Goal: Book appointment/travel/reservation

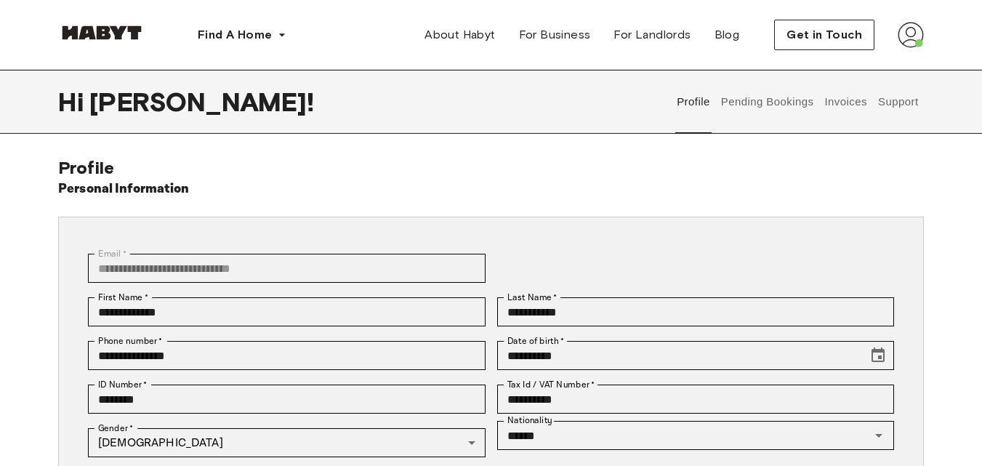
click at [908, 38] on img at bounding box center [910, 35] width 26 height 26
click at [879, 72] on span "Profile" at bounding box center [866, 68] width 36 height 17
click at [790, 100] on button "Pending Bookings" at bounding box center [767, 102] width 97 height 64
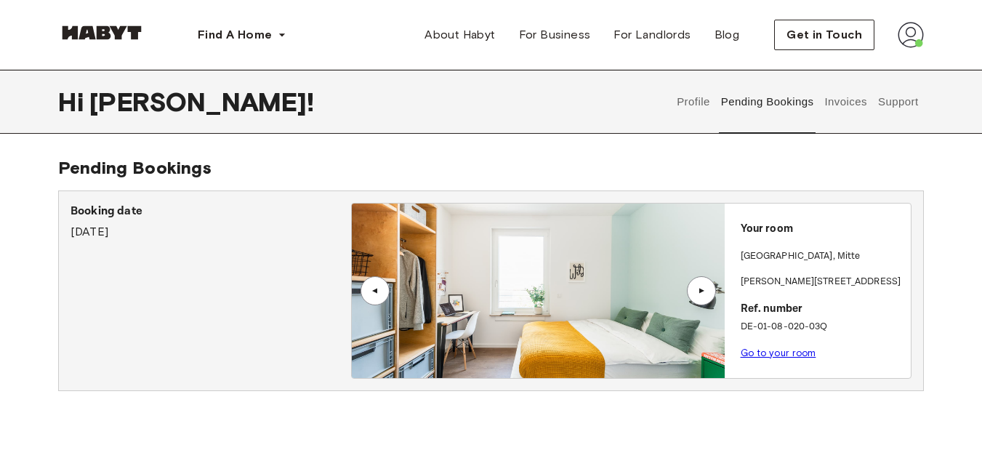
click at [801, 352] on link "Go to your room" at bounding box center [778, 352] width 76 height 11
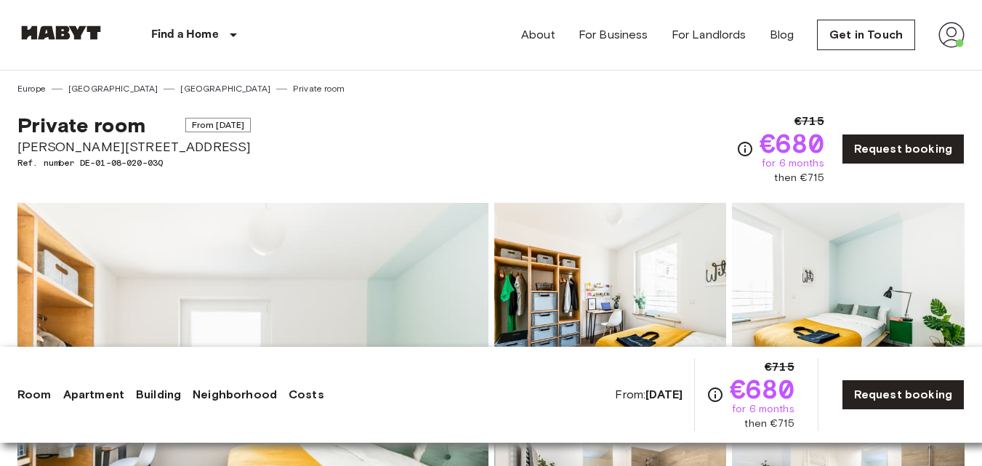
click at [253, 397] on link "Neighborhood" at bounding box center [235, 394] width 84 height 17
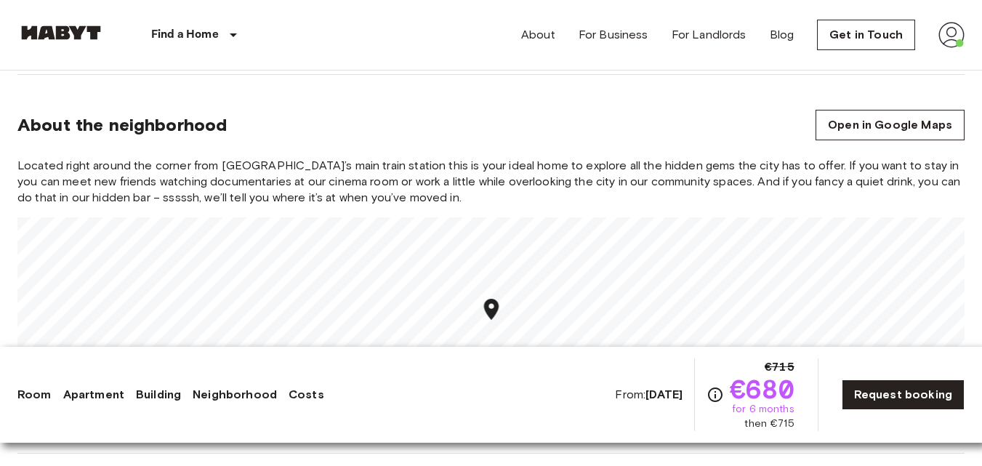
scroll to position [1564, 0]
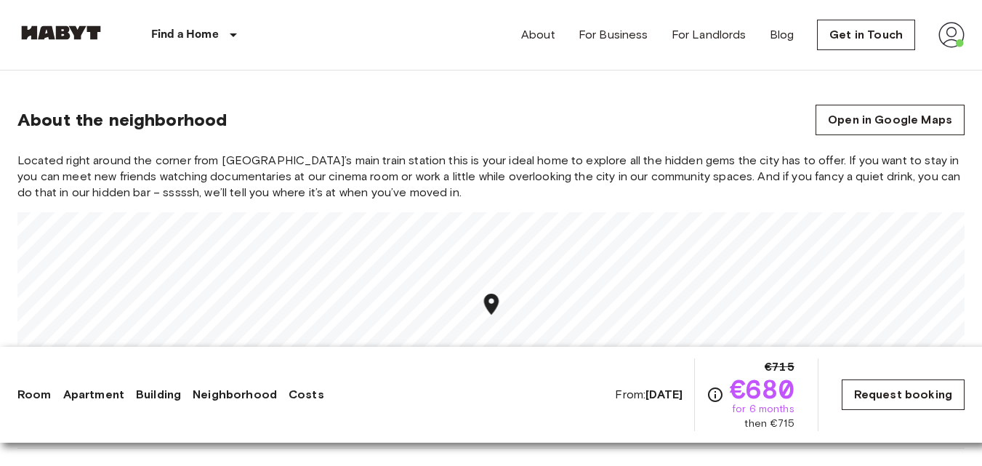
click at [853, 394] on link "Request booking" at bounding box center [902, 394] width 123 height 31
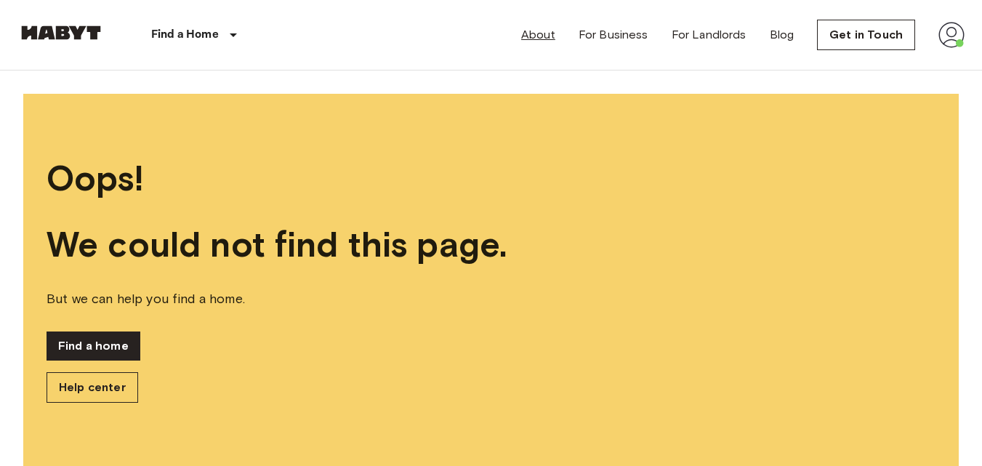
click at [547, 35] on link "About" at bounding box center [538, 34] width 34 height 17
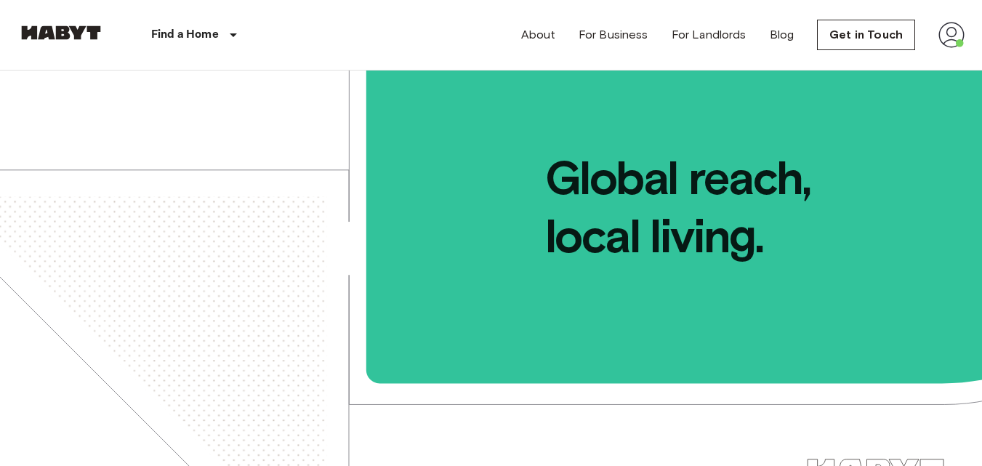
click at [954, 31] on img at bounding box center [951, 35] width 26 height 26
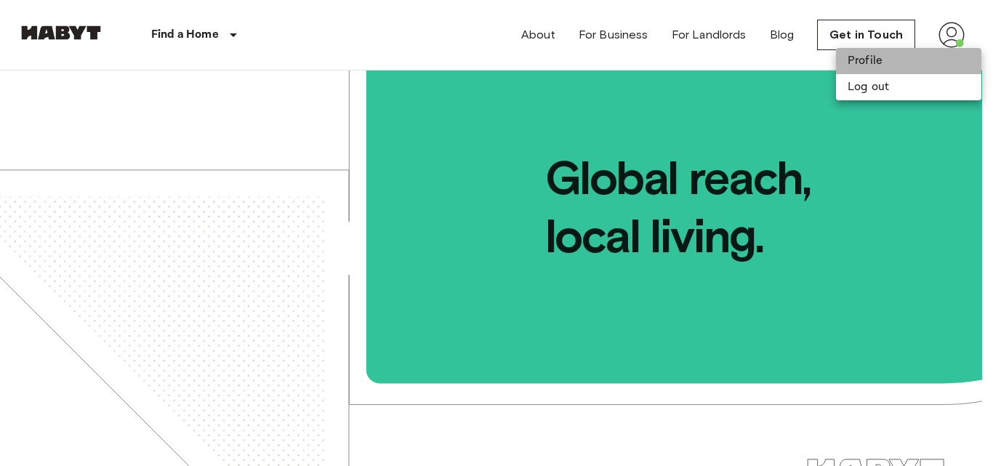
click at [896, 63] on li "Profile" at bounding box center [908, 61] width 145 height 26
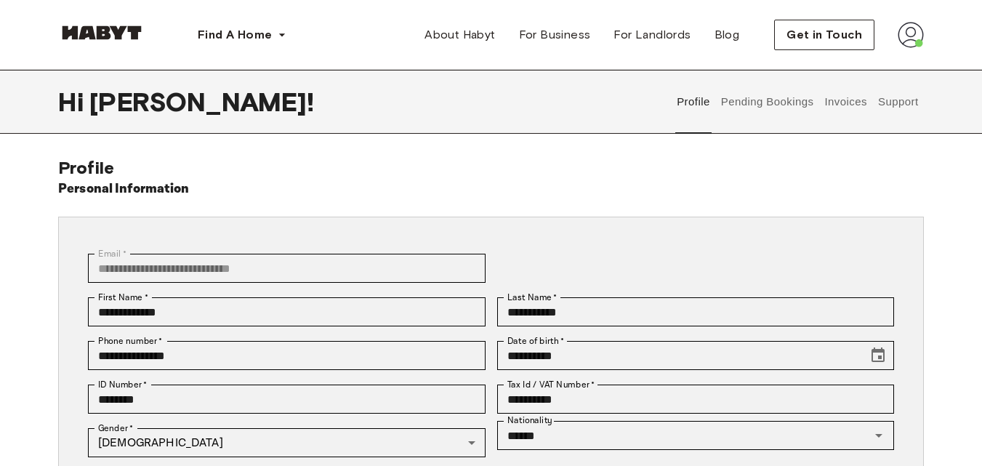
click at [848, 101] on button "Invoices" at bounding box center [846, 102] width 46 height 64
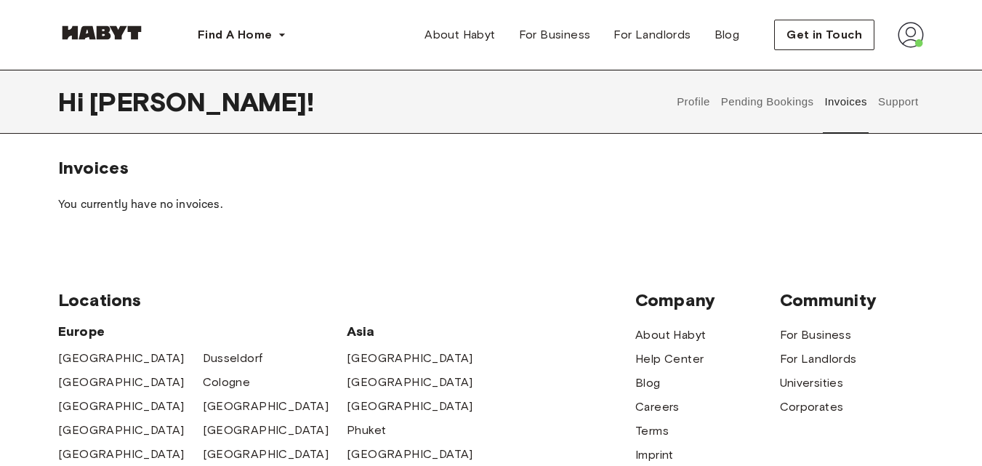
click at [901, 108] on button "Support" at bounding box center [898, 102] width 44 height 64
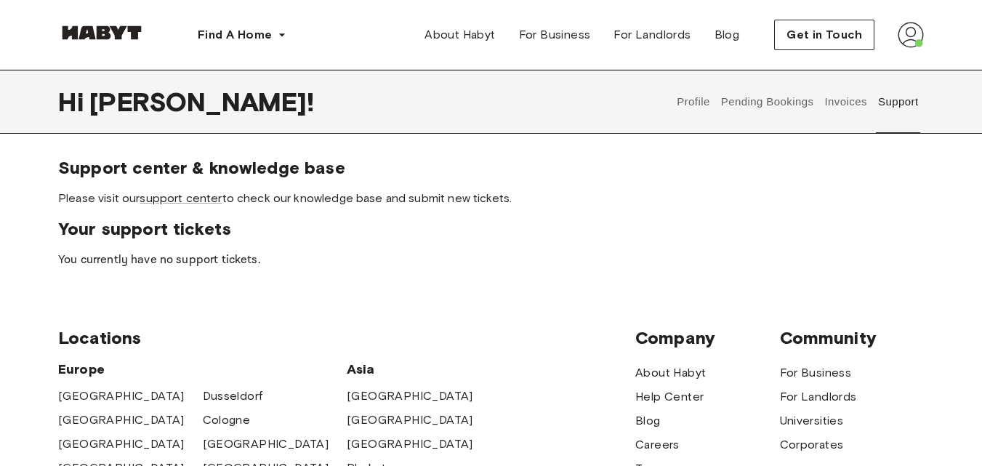
click at [746, 100] on button "Pending Bookings" at bounding box center [767, 102] width 97 height 64
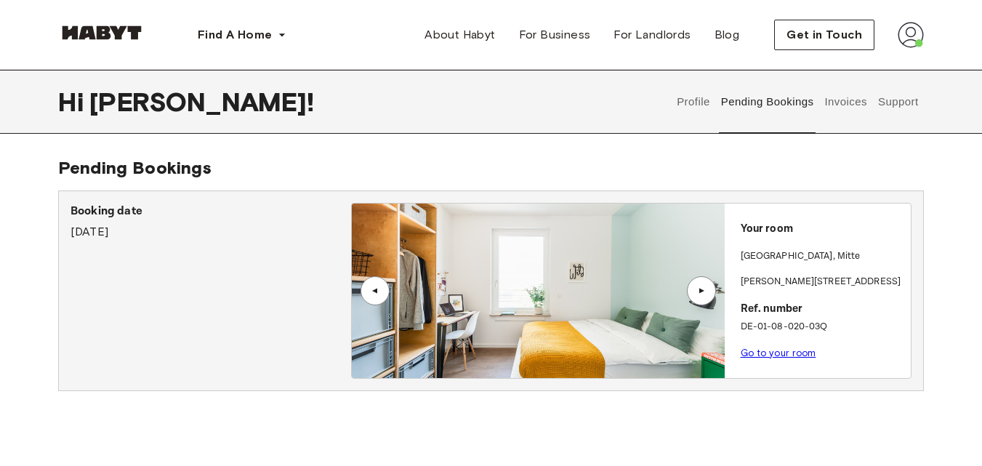
click at [699, 289] on div "▲" at bounding box center [701, 290] width 15 height 9
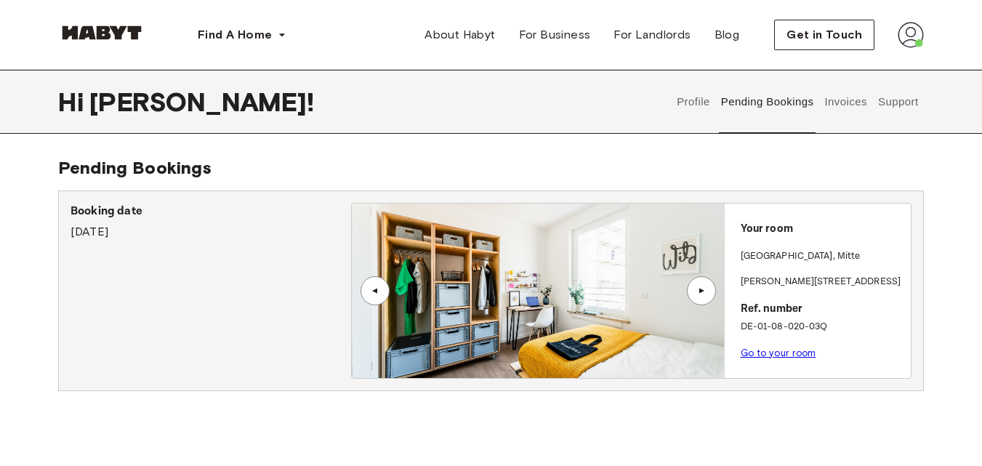
click at [699, 289] on div "▲" at bounding box center [701, 290] width 15 height 9
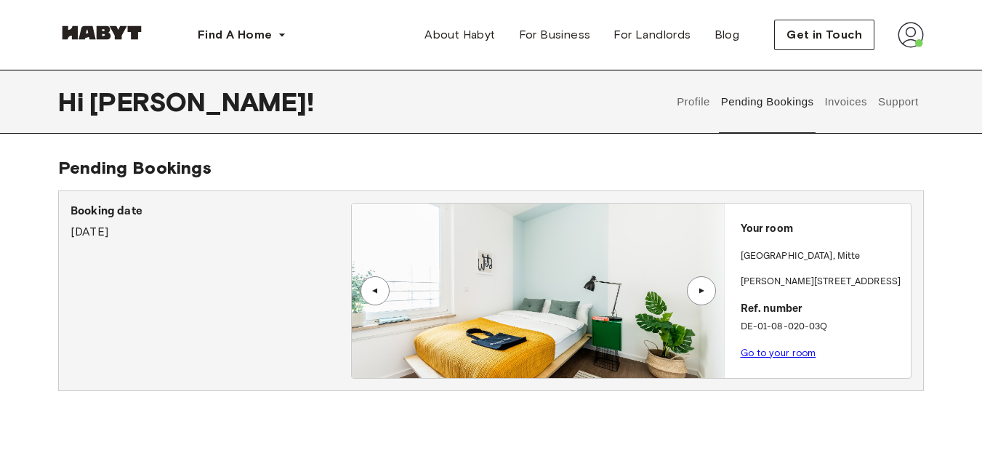
click at [699, 289] on div "▲" at bounding box center [701, 290] width 15 height 9
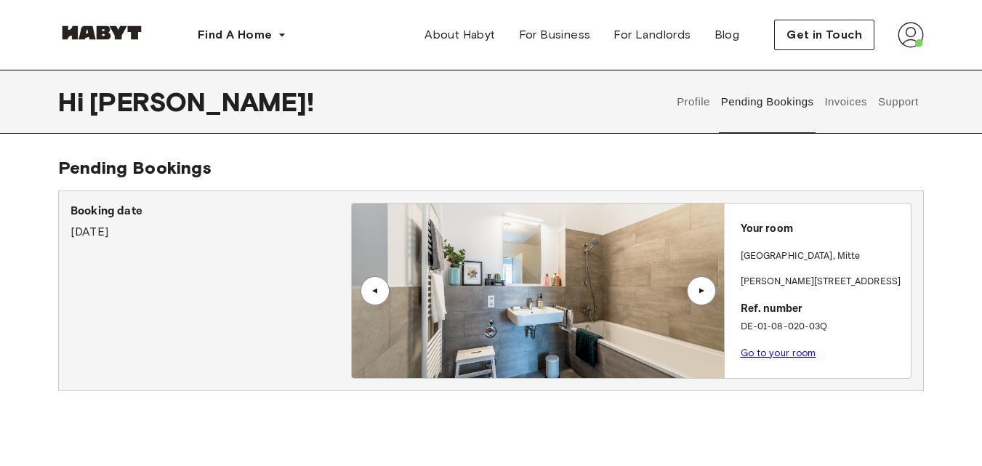
click at [699, 289] on div "▲" at bounding box center [701, 290] width 15 height 9
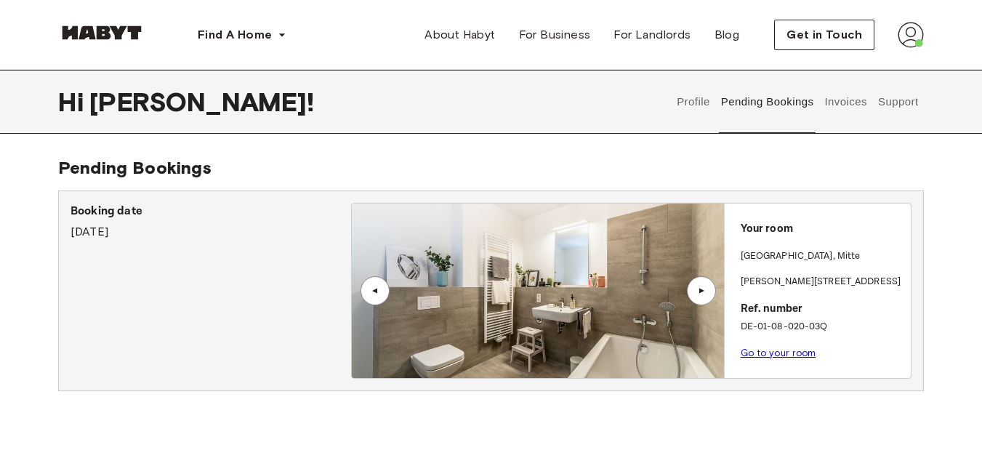
click at [699, 289] on div "▲" at bounding box center [701, 290] width 15 height 9
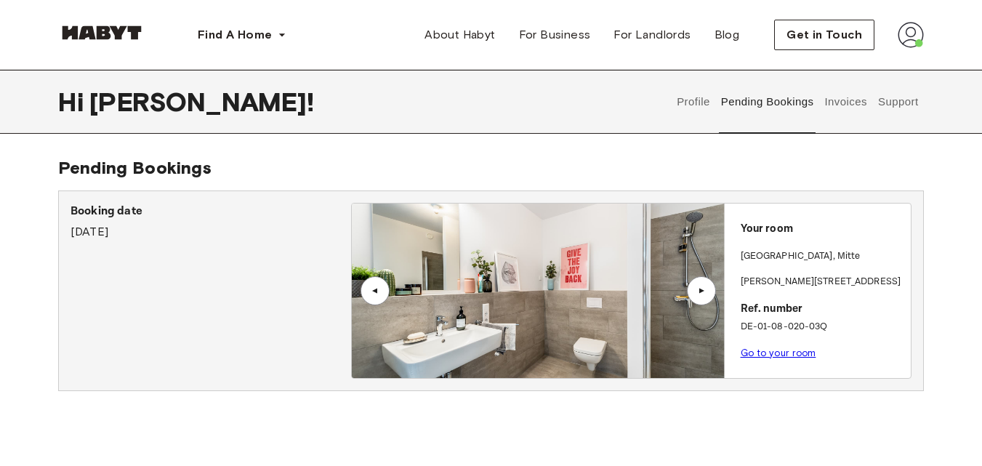
click at [701, 281] on div "▲" at bounding box center [701, 290] width 29 height 29
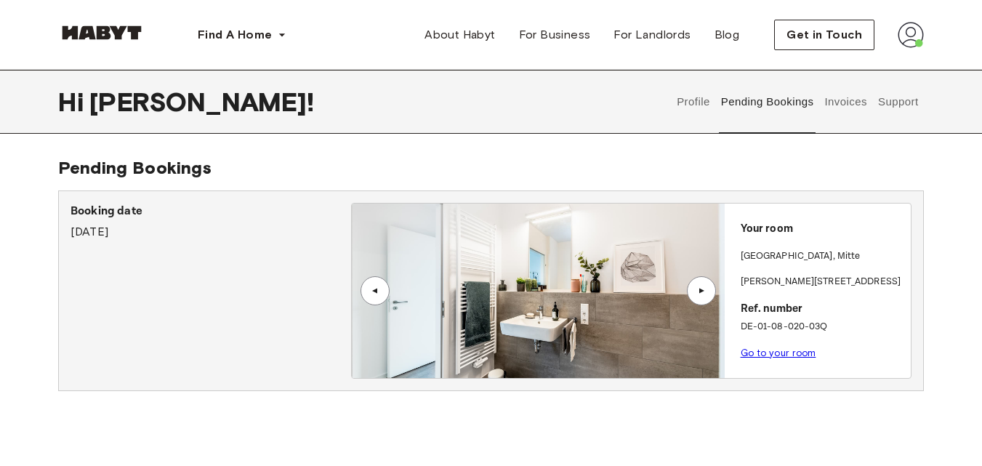
click at [701, 281] on div "▲" at bounding box center [701, 290] width 29 height 29
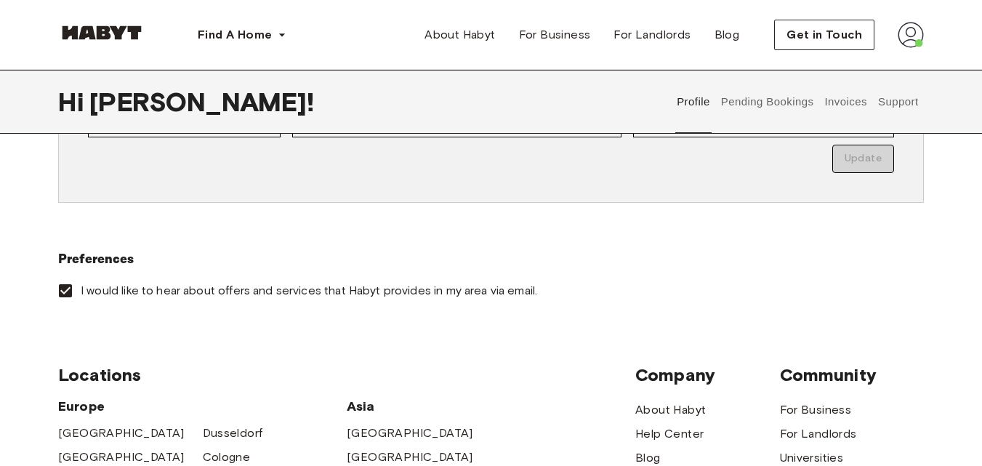
scroll to position [814, 0]
